Goal: Task Accomplishment & Management: Manage account settings

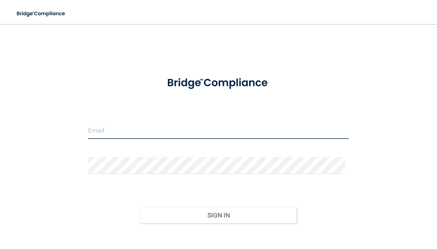
click at [153, 130] on input "email" at bounding box center [218, 130] width 260 height 17
type input "[PERSON_NAME][EMAIL_ADDRESS][DOMAIN_NAME]"
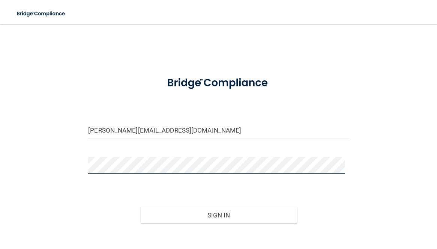
click at [140, 207] on button "Sign In" at bounding box center [218, 215] width 156 height 17
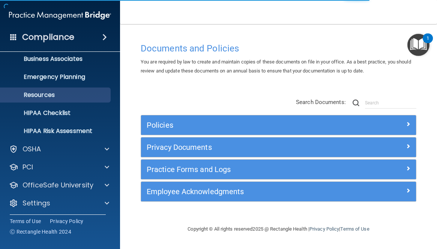
scroll to position [63, 0]
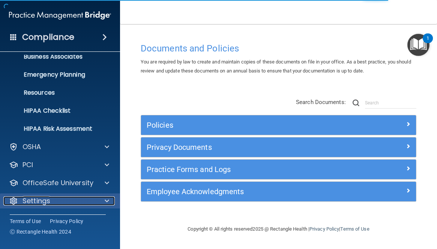
click at [103, 202] on div at bounding box center [105, 200] width 19 height 9
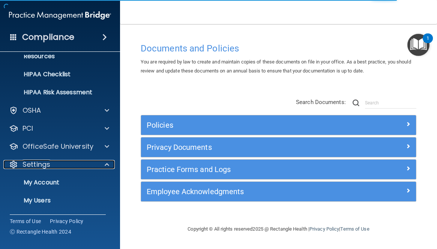
scroll to position [135, 0]
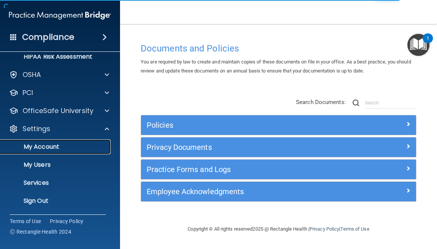
click at [82, 149] on p "My Account" at bounding box center [56, 147] width 102 height 8
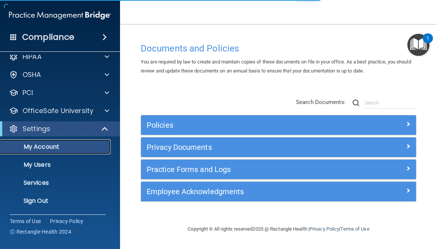
scroll to position [9, 0]
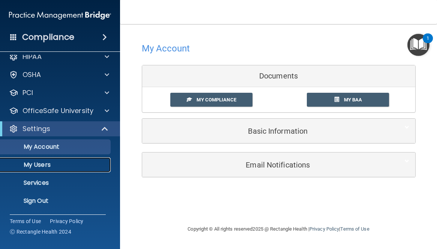
click at [81, 166] on p "My Users" at bounding box center [56, 165] width 102 height 8
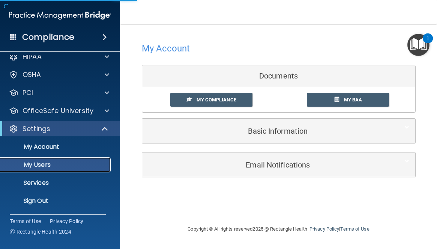
select select "20"
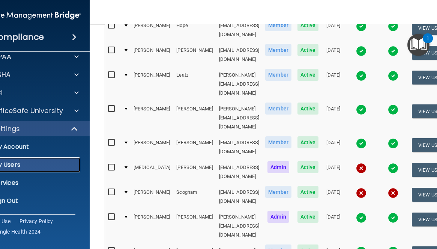
scroll to position [300, 0]
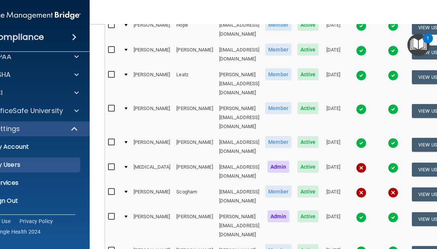
click at [366, 187] on img at bounding box center [361, 192] width 11 height 11
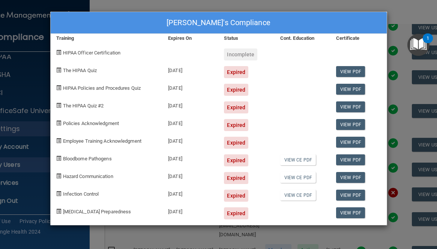
click at [411, 16] on div "[PERSON_NAME]'s Compliance Training Expires On Status Cont. Education Certifica…" at bounding box center [218, 124] width 437 height 249
